Goal: Task Accomplishment & Management: Use online tool/utility

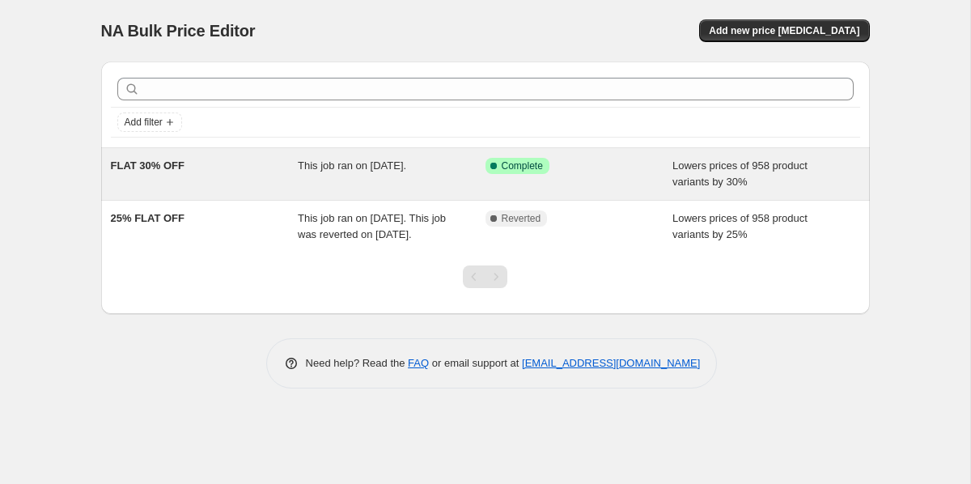
click at [346, 172] on span "This job ran on 15 September 2025." at bounding box center [352, 165] width 108 height 12
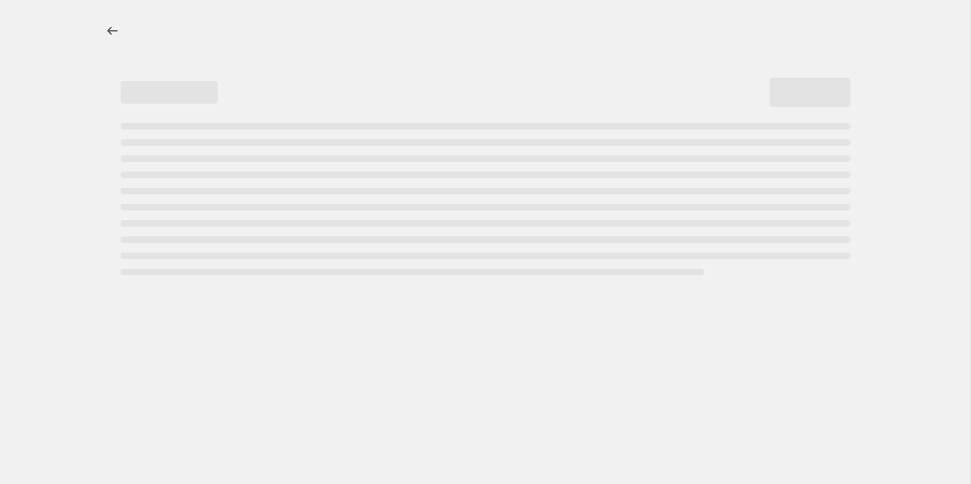
select select "percentage"
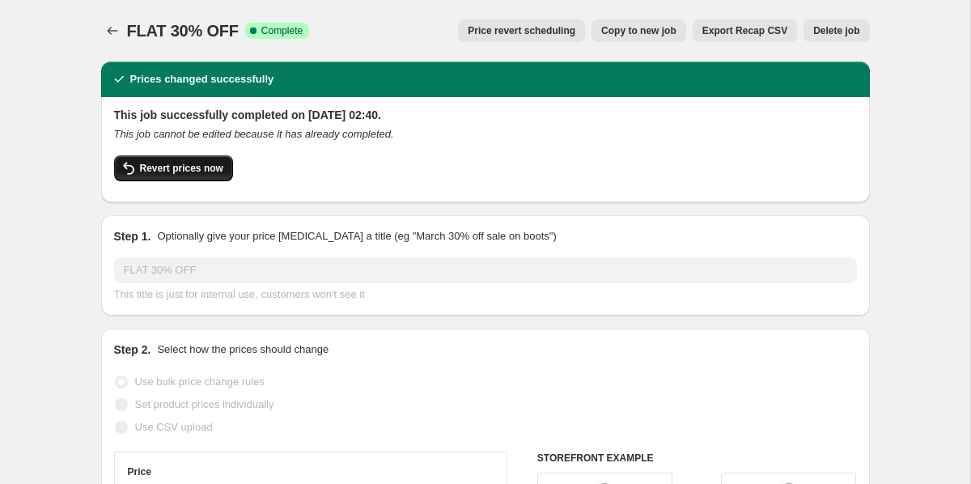
click at [189, 172] on span "Revert prices now" at bounding box center [181, 168] width 83 height 13
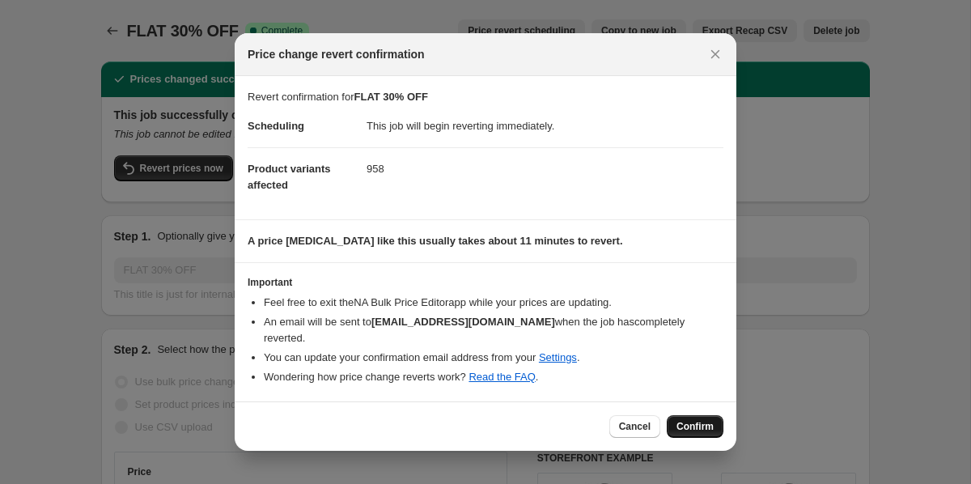
click at [688, 420] on span "Confirm" at bounding box center [695, 426] width 37 height 13
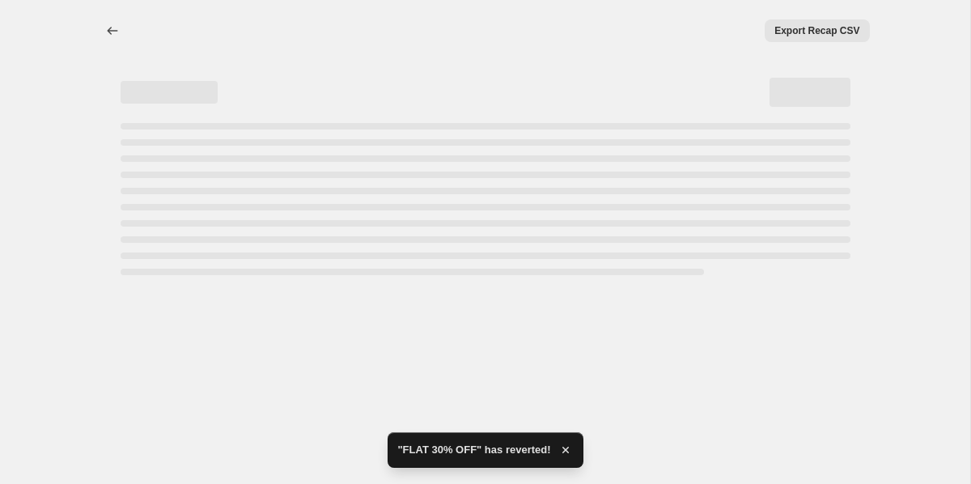
select select "percentage"
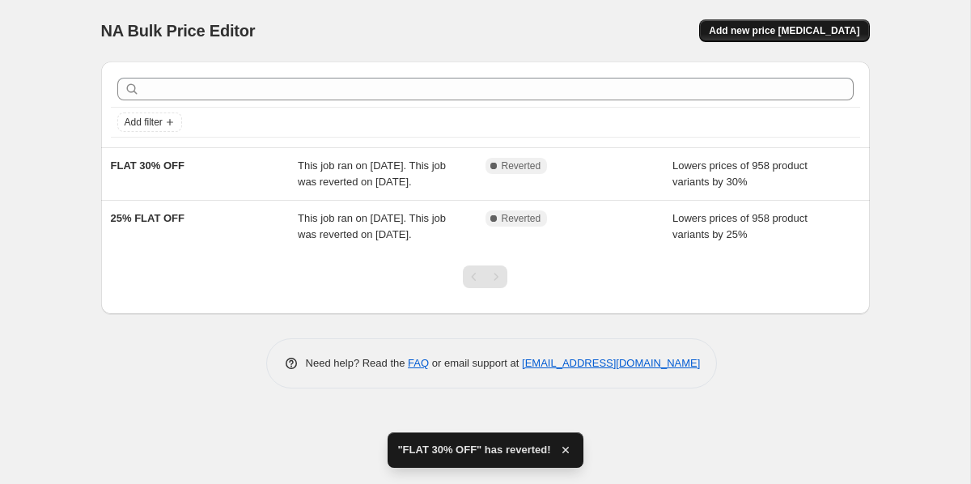
click at [777, 40] on button "Add new price [MEDICAL_DATA]" at bounding box center [784, 30] width 170 height 23
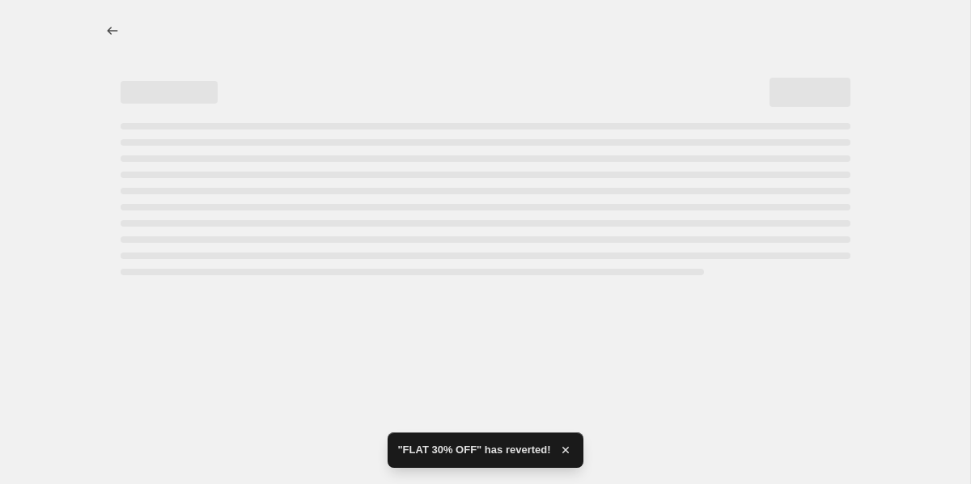
select select "percentage"
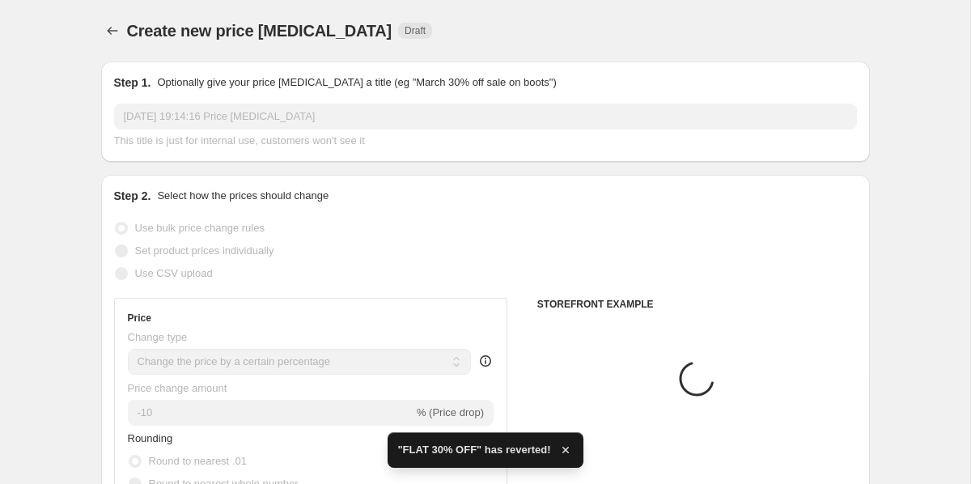
click at [214, 108] on input "18 Sept 2025, 19:14:16 Price change job" at bounding box center [485, 117] width 743 height 26
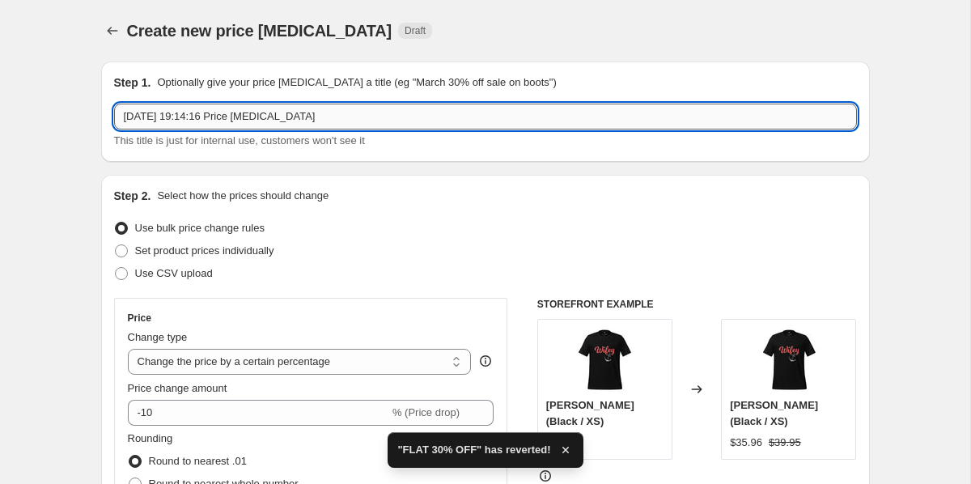
click at [212, 110] on input "18 Sept 2025, 19:14:16 Price change job" at bounding box center [485, 117] width 743 height 26
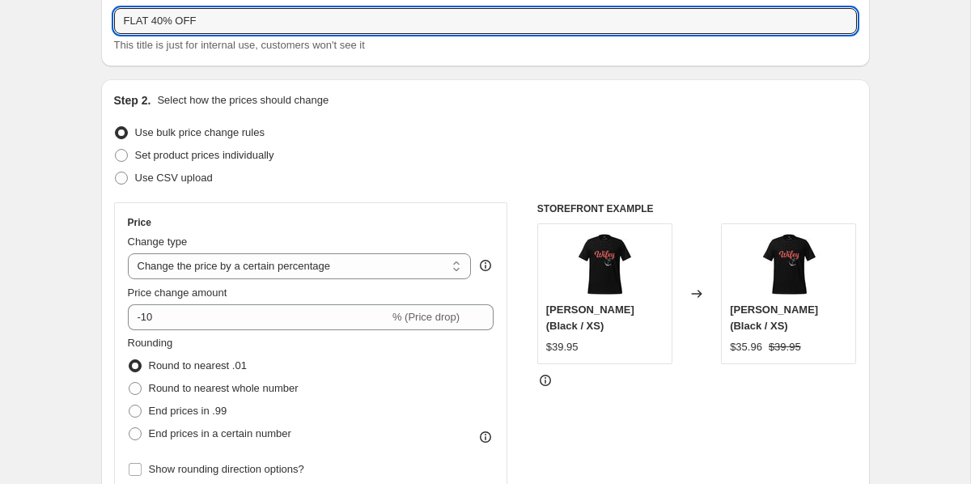
scroll to position [113, 0]
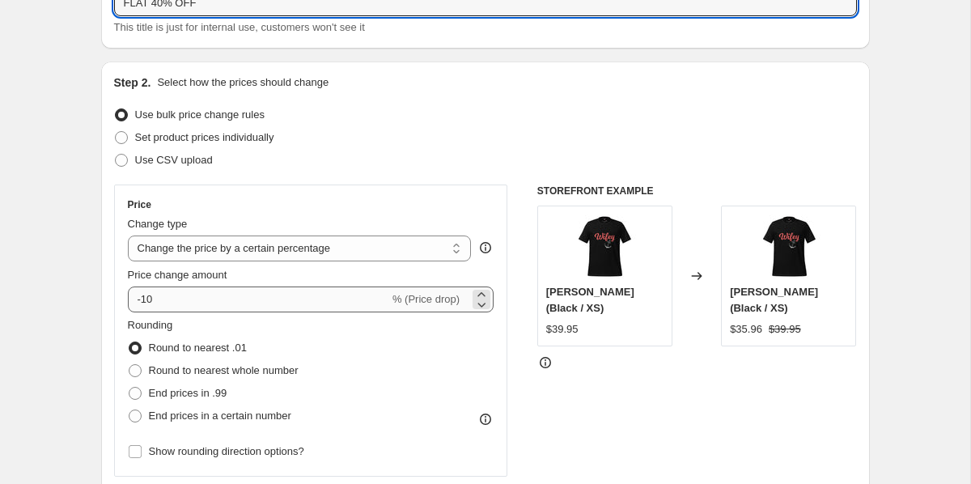
type input "FLAT 40% OFF"
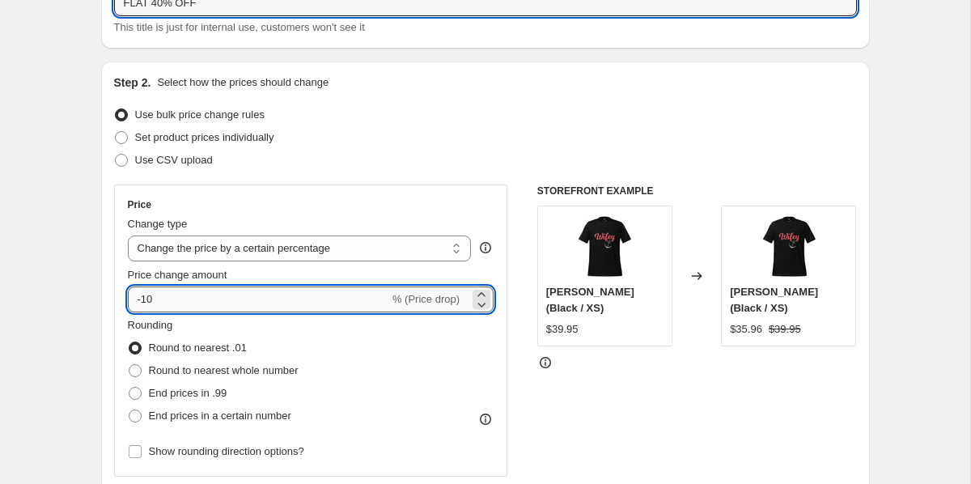
click at [197, 295] on input "-10" at bounding box center [258, 300] width 261 height 26
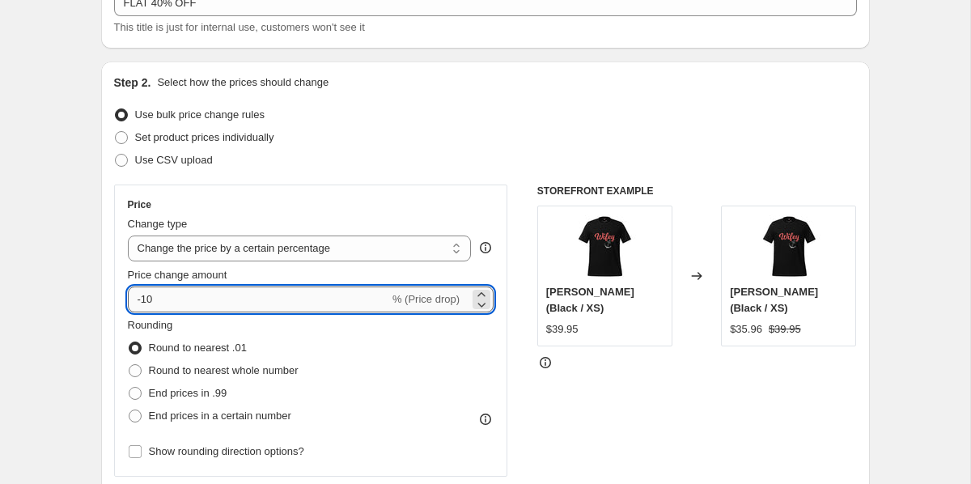
type input "-1"
type input "-40"
click at [108, 301] on div "Step 2. Select how the prices should change Use bulk price change rules Set pro…" at bounding box center [485, 346] width 769 height 568
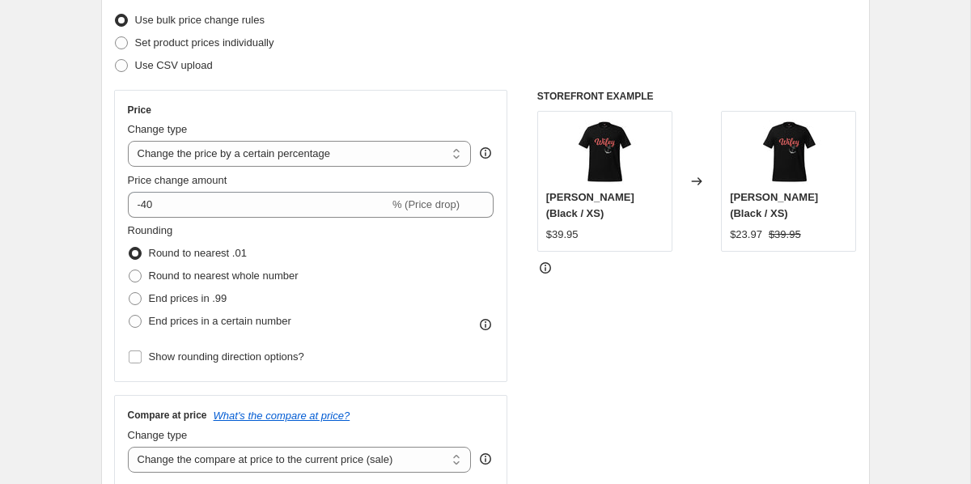
scroll to position [224, 0]
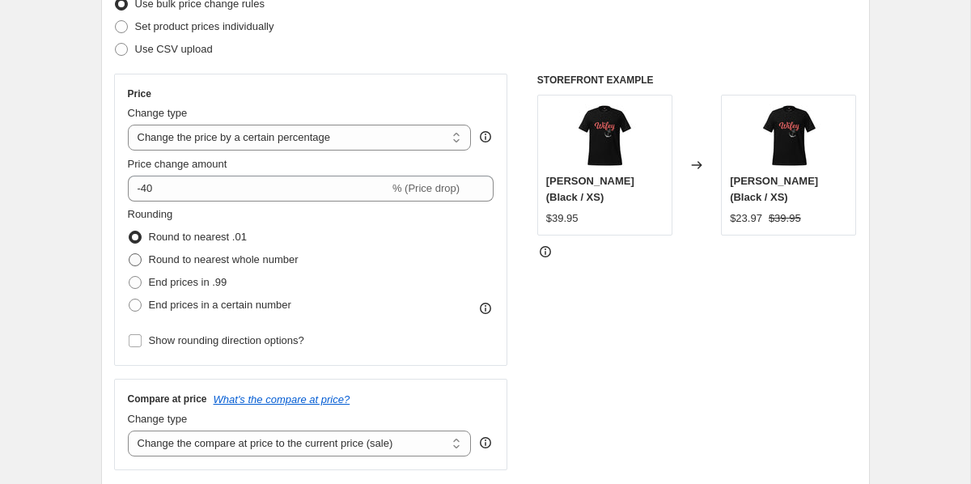
click at [134, 259] on span at bounding box center [135, 259] width 13 height 13
click at [129, 254] on input "Round to nearest whole number" at bounding box center [129, 253] width 1 height 1
radio input "true"
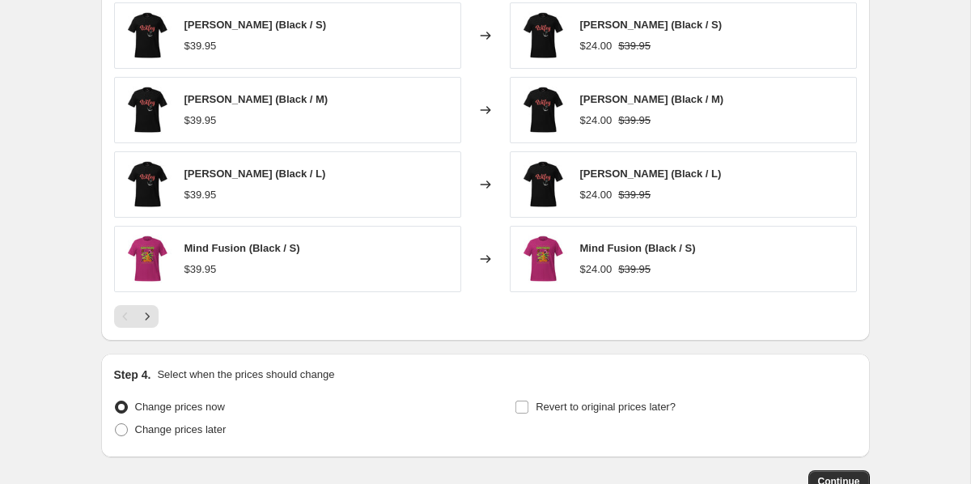
scroll to position [1134, 0]
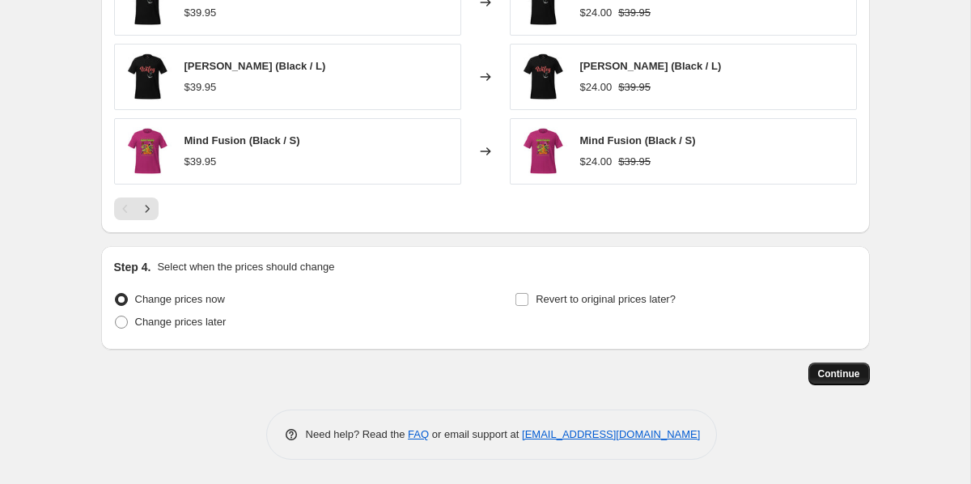
click at [837, 375] on span "Continue" at bounding box center [839, 373] width 42 height 13
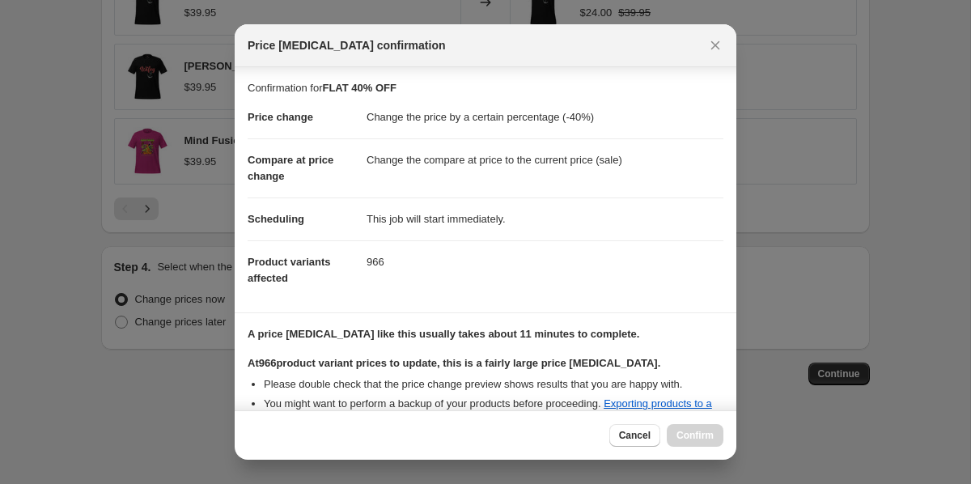
scroll to position [187, 0]
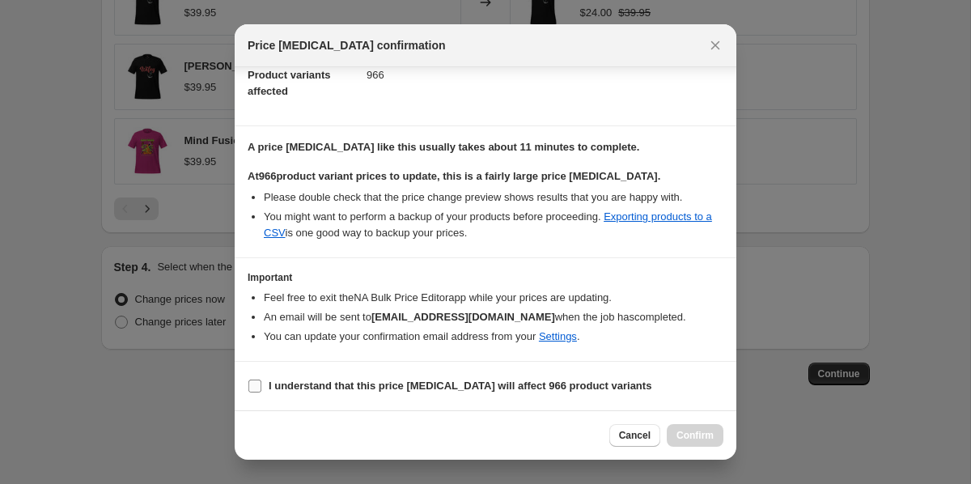
click at [384, 379] on span "I understand that this price [MEDICAL_DATA] will affect 966 product variants" at bounding box center [460, 386] width 383 height 16
click at [261, 380] on input "I understand that this price [MEDICAL_DATA] will affect 966 product variants" at bounding box center [254, 386] width 13 height 13
checkbox input "true"
click at [681, 436] on span "Confirm" at bounding box center [695, 435] width 37 height 13
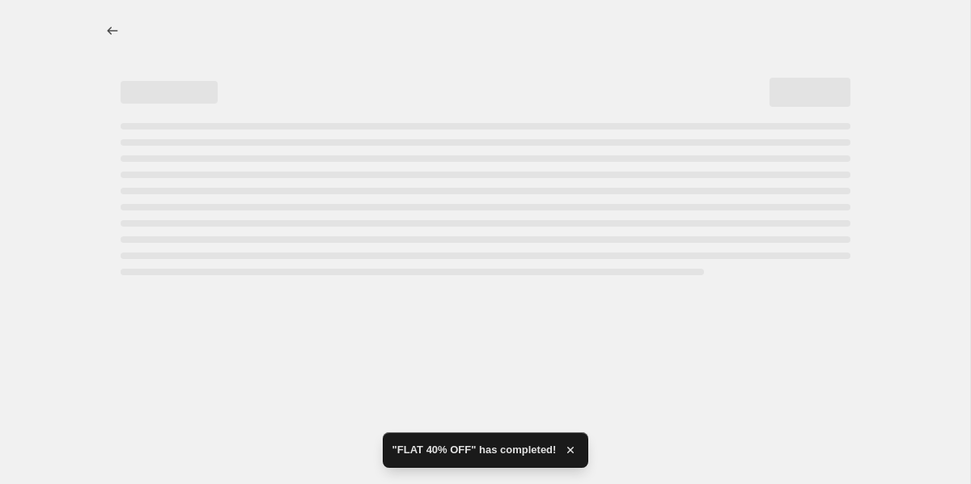
select select "percentage"
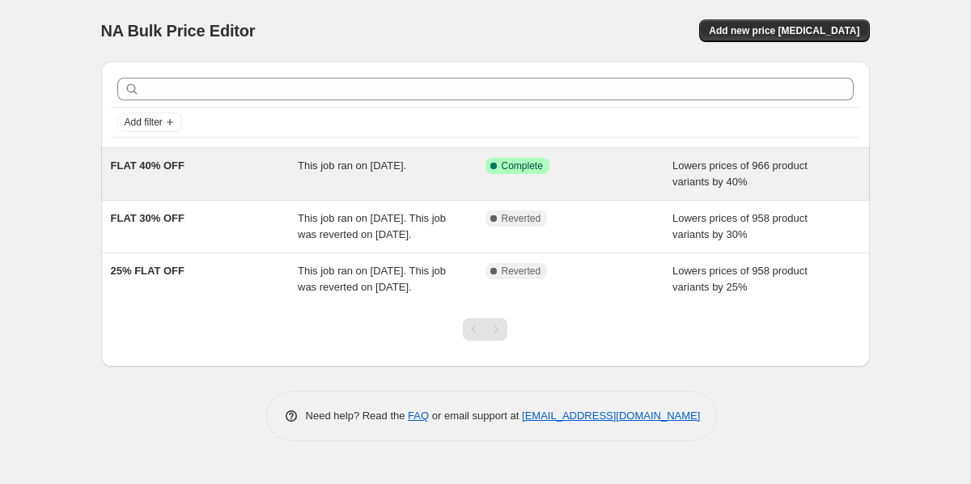
click at [516, 181] on div "Success Complete Complete" at bounding box center [580, 174] width 188 height 32
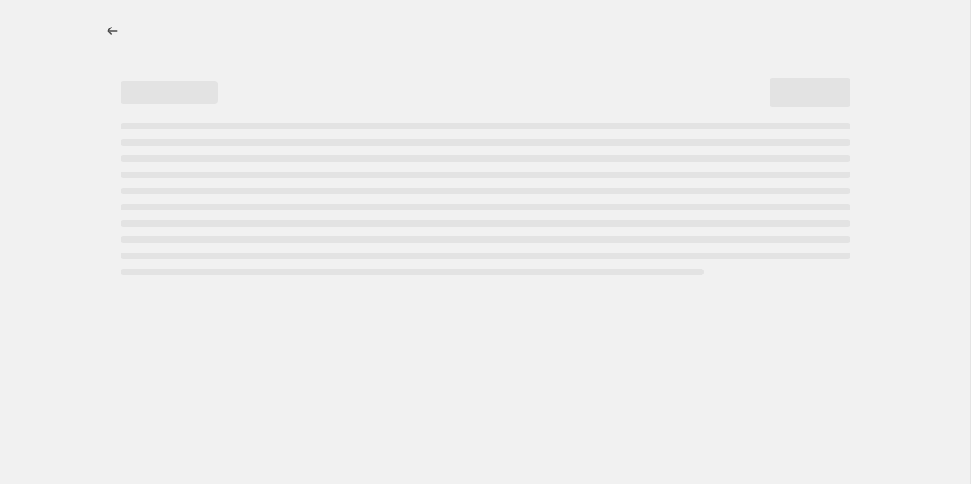
select select "percentage"
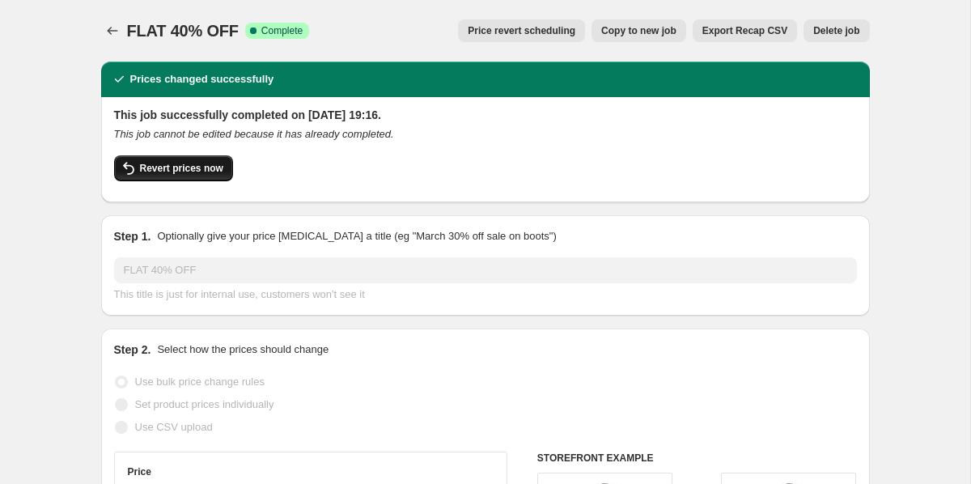
click at [124, 166] on icon "button" at bounding box center [128, 168] width 11 height 13
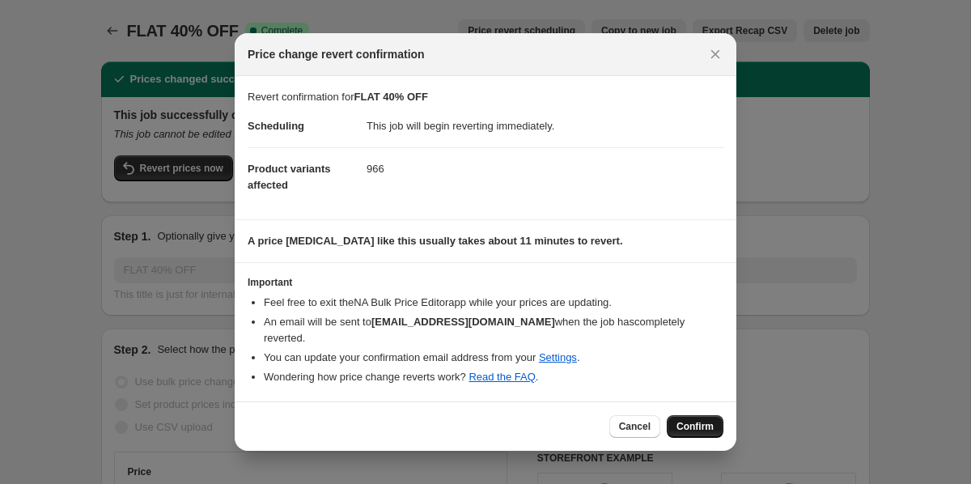
click at [694, 420] on span "Confirm" at bounding box center [695, 426] width 37 height 13
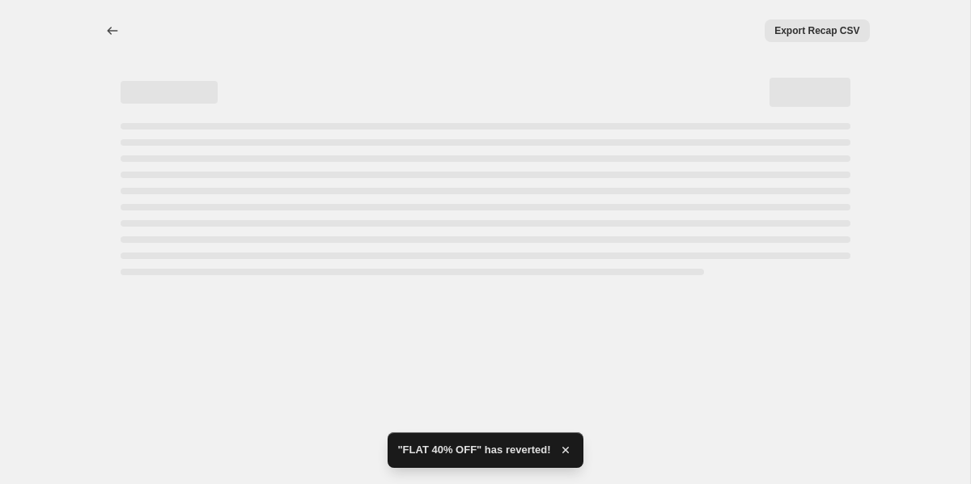
select select "percentage"
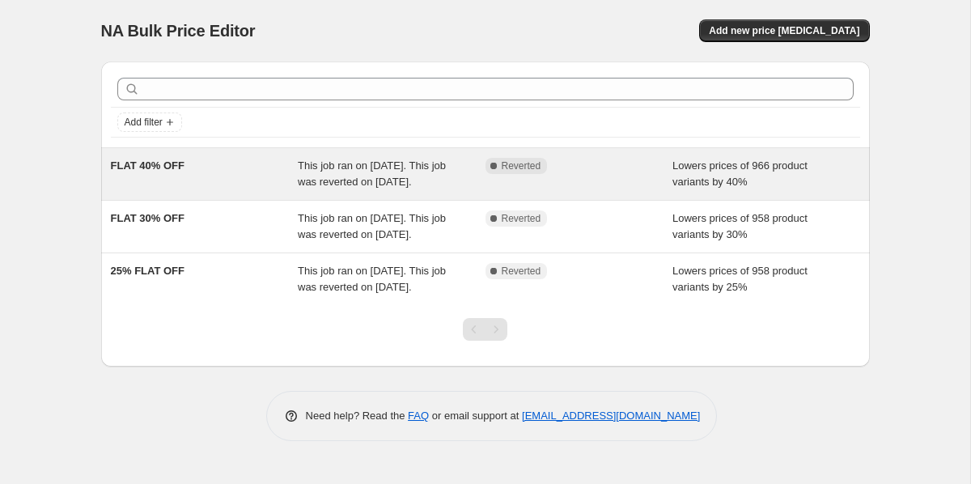
click at [426, 189] on div "This job ran on [DATE]. This job was reverted on [DATE]." at bounding box center [392, 174] width 188 height 32
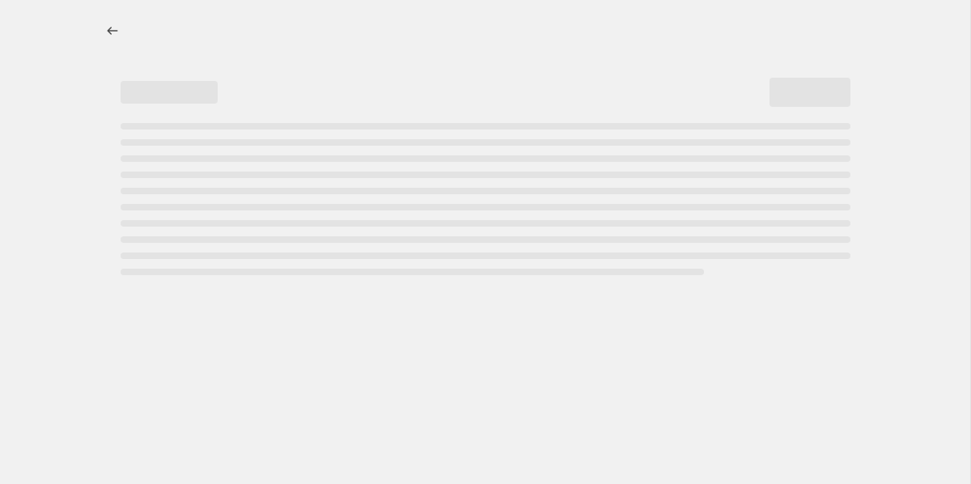
select select "percentage"
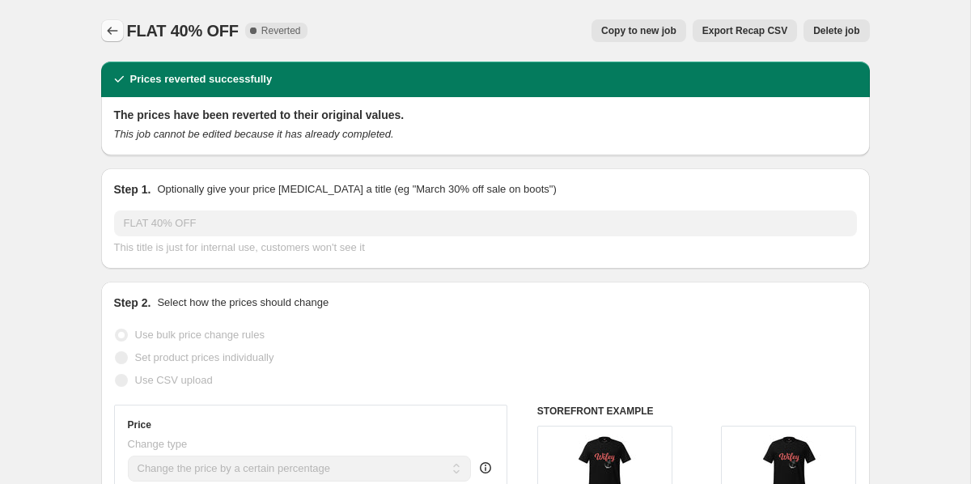
click at [114, 28] on icon "Price change jobs" at bounding box center [112, 31] width 16 height 16
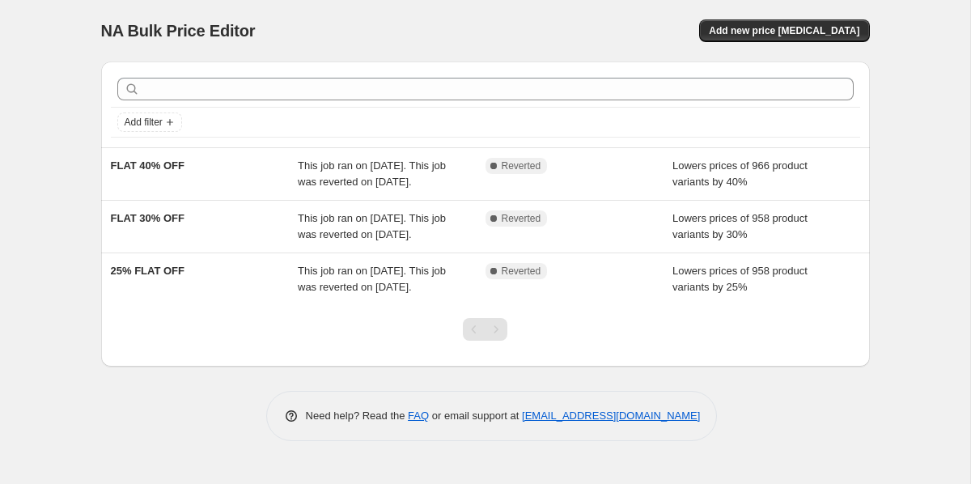
click at [756, 42] on div "NA Bulk Price Editor. This page is ready NA Bulk Price Editor Add new price [ME…" at bounding box center [485, 31] width 769 height 62
click at [775, 28] on span "Add new price [MEDICAL_DATA]" at bounding box center [784, 30] width 151 height 13
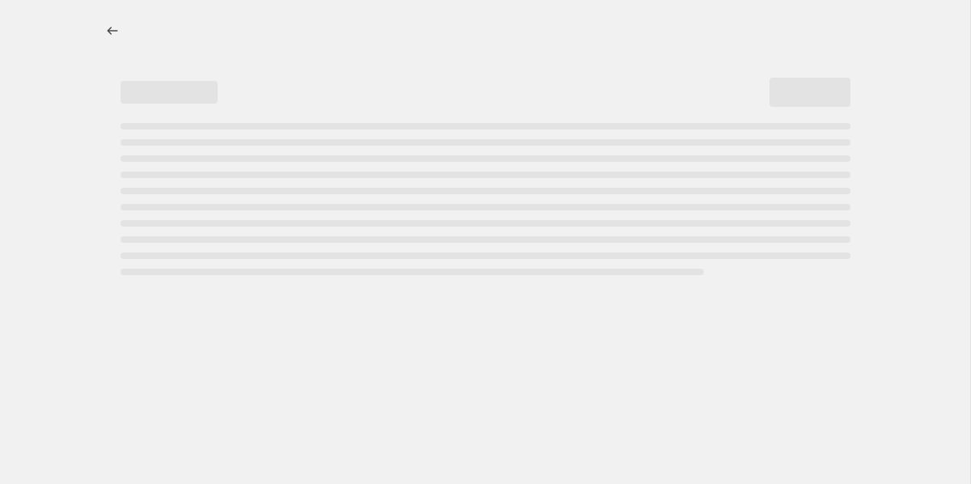
select select "percentage"
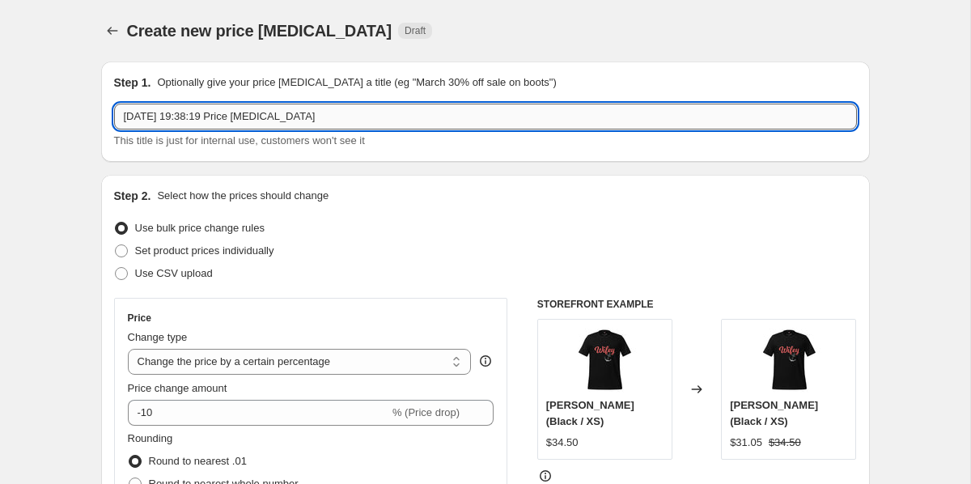
click at [308, 127] on input "[DATE] 19:38:19 Price [MEDICAL_DATA]" at bounding box center [485, 117] width 743 height 26
click at [309, 118] on input "[DATE] 19:38:19 Price [MEDICAL_DATA]" at bounding box center [485, 117] width 743 height 26
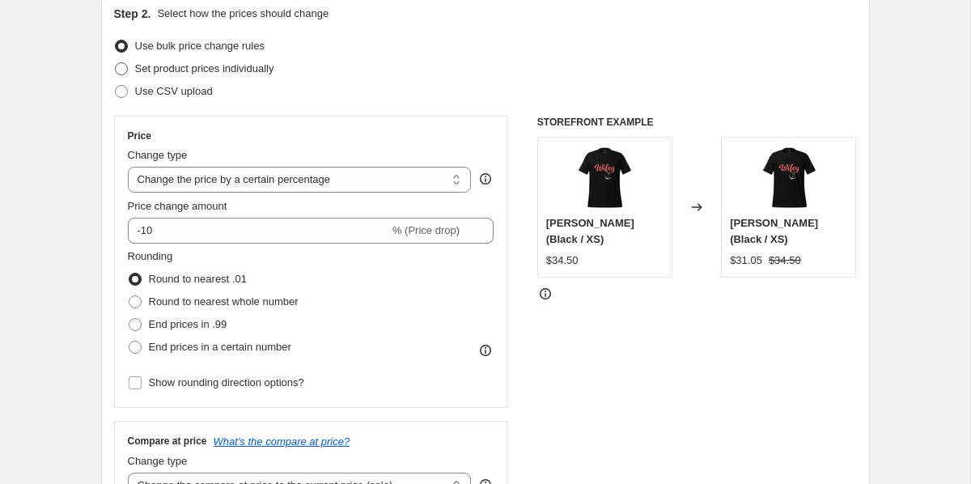
scroll to position [191, 0]
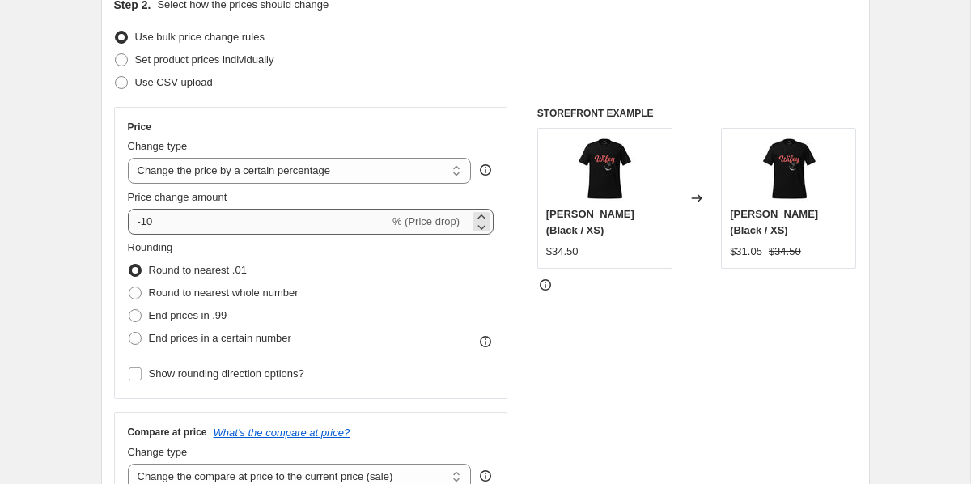
type input "FLAT 40% OFF"
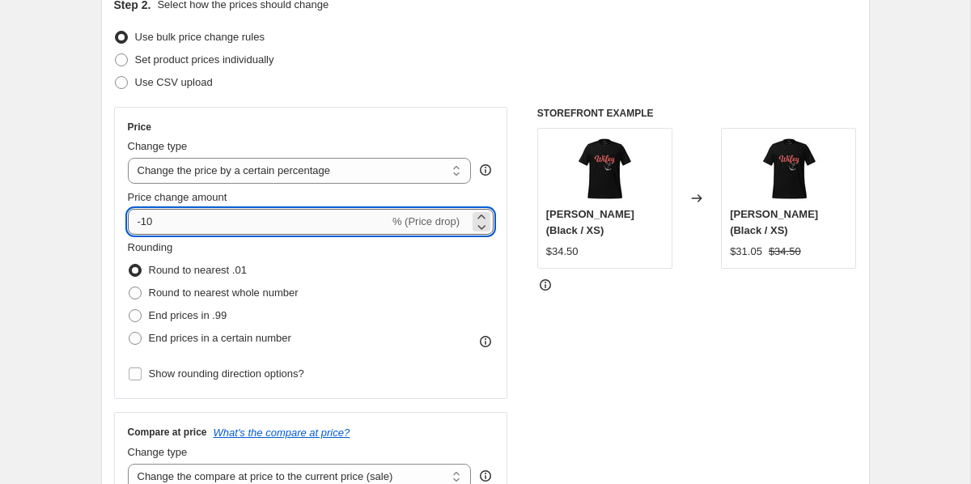
click at [212, 217] on input "-10" at bounding box center [258, 222] width 261 height 26
type input "-1"
type input "-40"
click at [303, 131] on div "Price" at bounding box center [311, 127] width 367 height 13
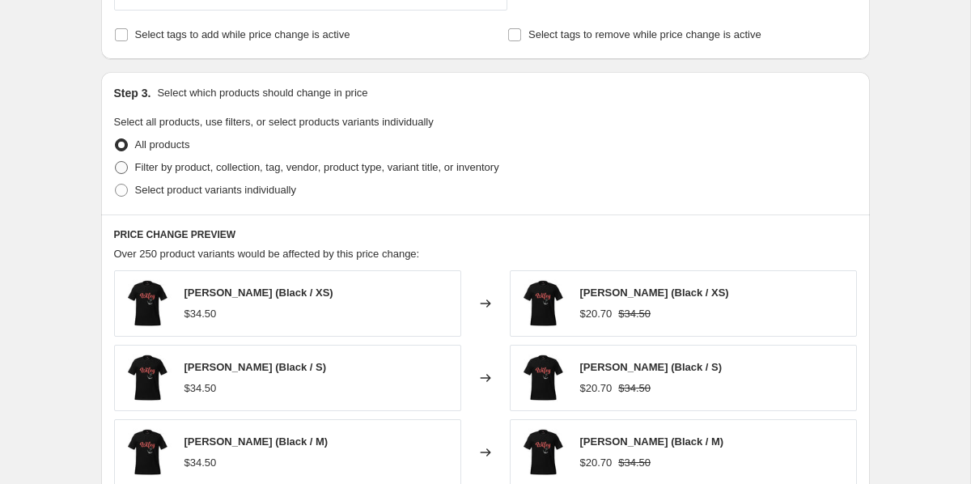
scroll to position [688, 0]
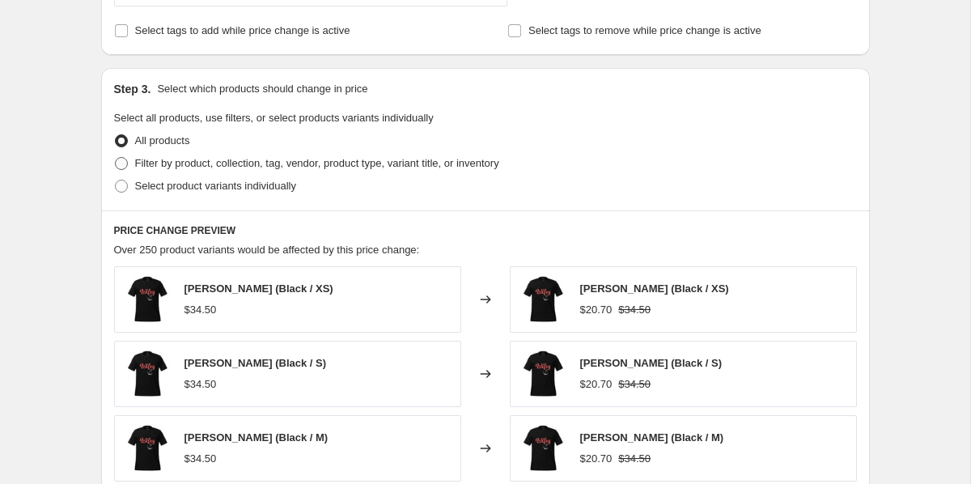
click at [254, 163] on span "Filter by product, collection, tag, vendor, product type, variant title, or inv…" at bounding box center [317, 163] width 364 height 12
click at [116, 158] on input "Filter by product, collection, tag, vendor, product type, variant title, or inv…" at bounding box center [115, 157] width 1 height 1
radio input "true"
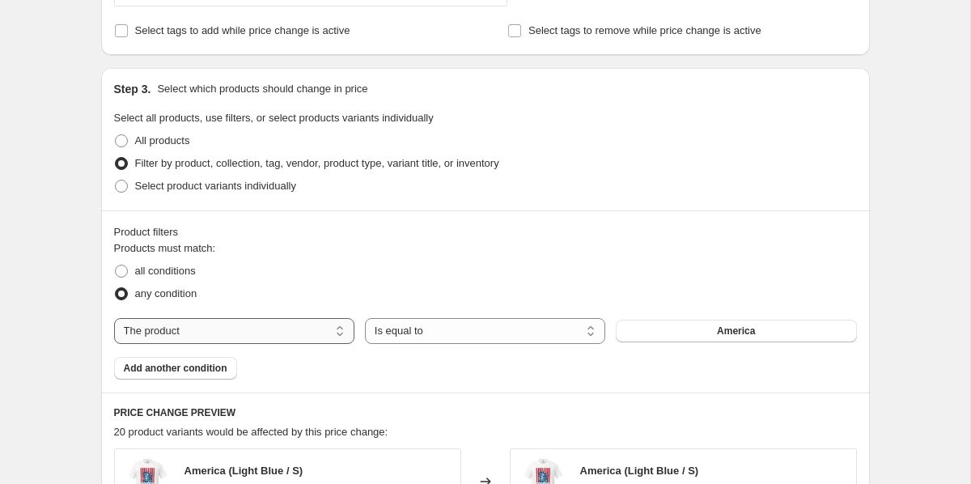
click at [200, 321] on select "The product The product's collection The product's tag The product's vendor The…" at bounding box center [234, 331] width 240 height 26
click at [181, 151] on label "All products" at bounding box center [152, 140] width 76 height 23
click at [116, 135] on input "All products" at bounding box center [115, 134] width 1 height 1
radio input "true"
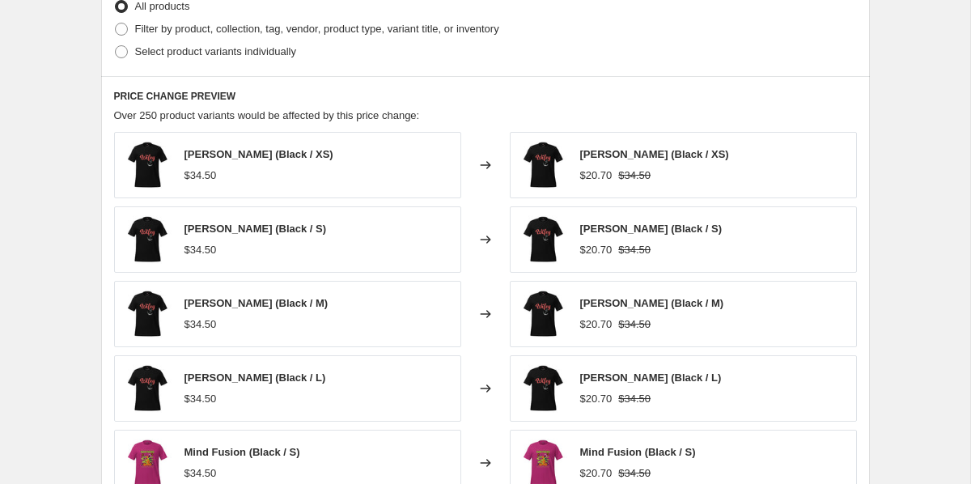
scroll to position [1134, 0]
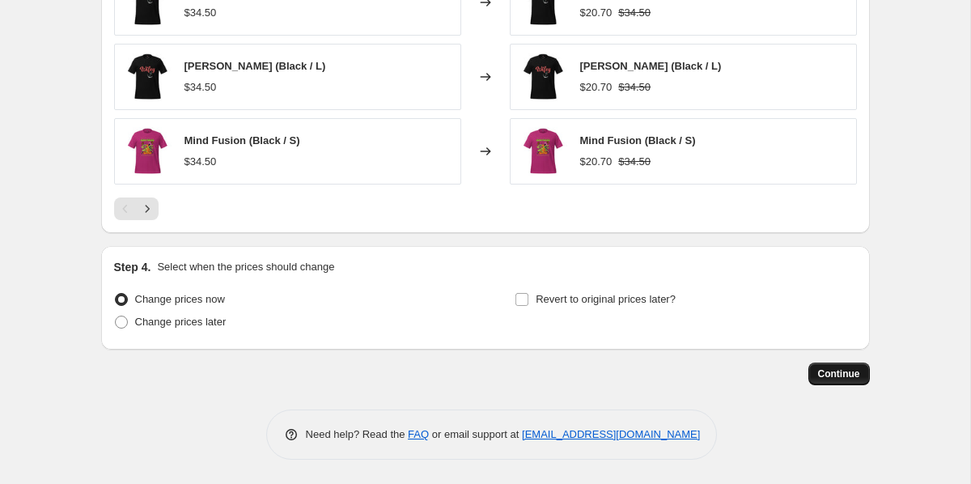
click at [831, 372] on span "Continue" at bounding box center [839, 373] width 42 height 13
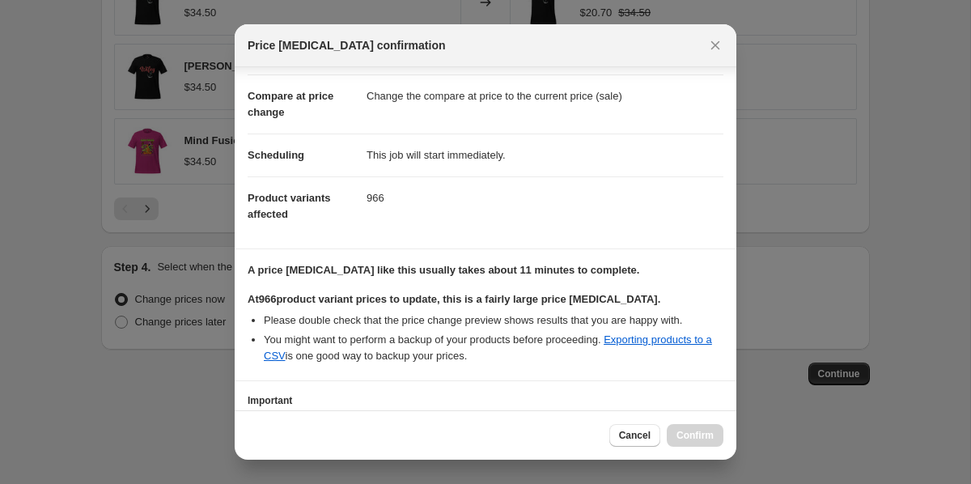
scroll to position [187, 0]
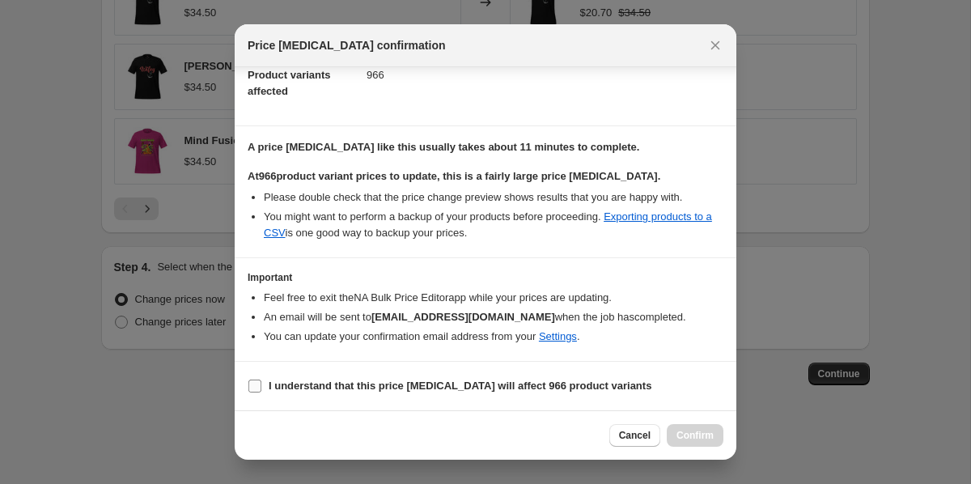
click at [257, 381] on input "I understand that this price [MEDICAL_DATA] will affect 966 product variants" at bounding box center [254, 386] width 13 height 13
checkbox input "true"
click at [679, 432] on span "Confirm" at bounding box center [695, 435] width 37 height 13
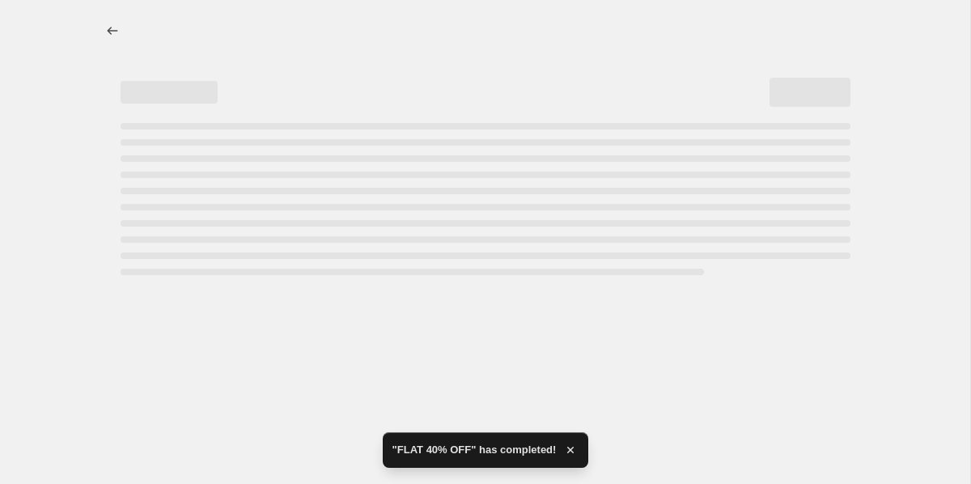
select select "percentage"
